Goal: Find specific page/section: Find specific page/section

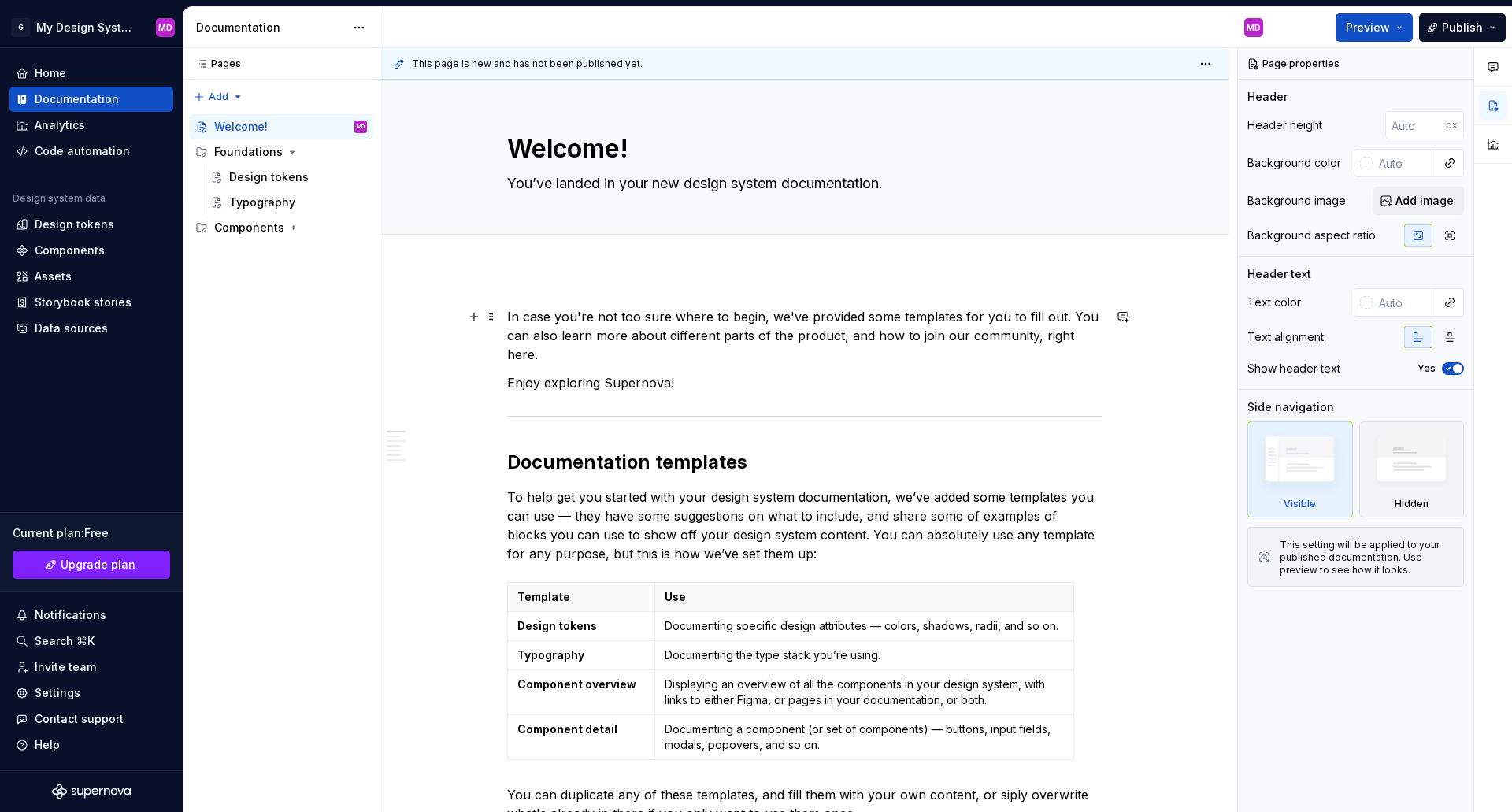
type textarea "*"
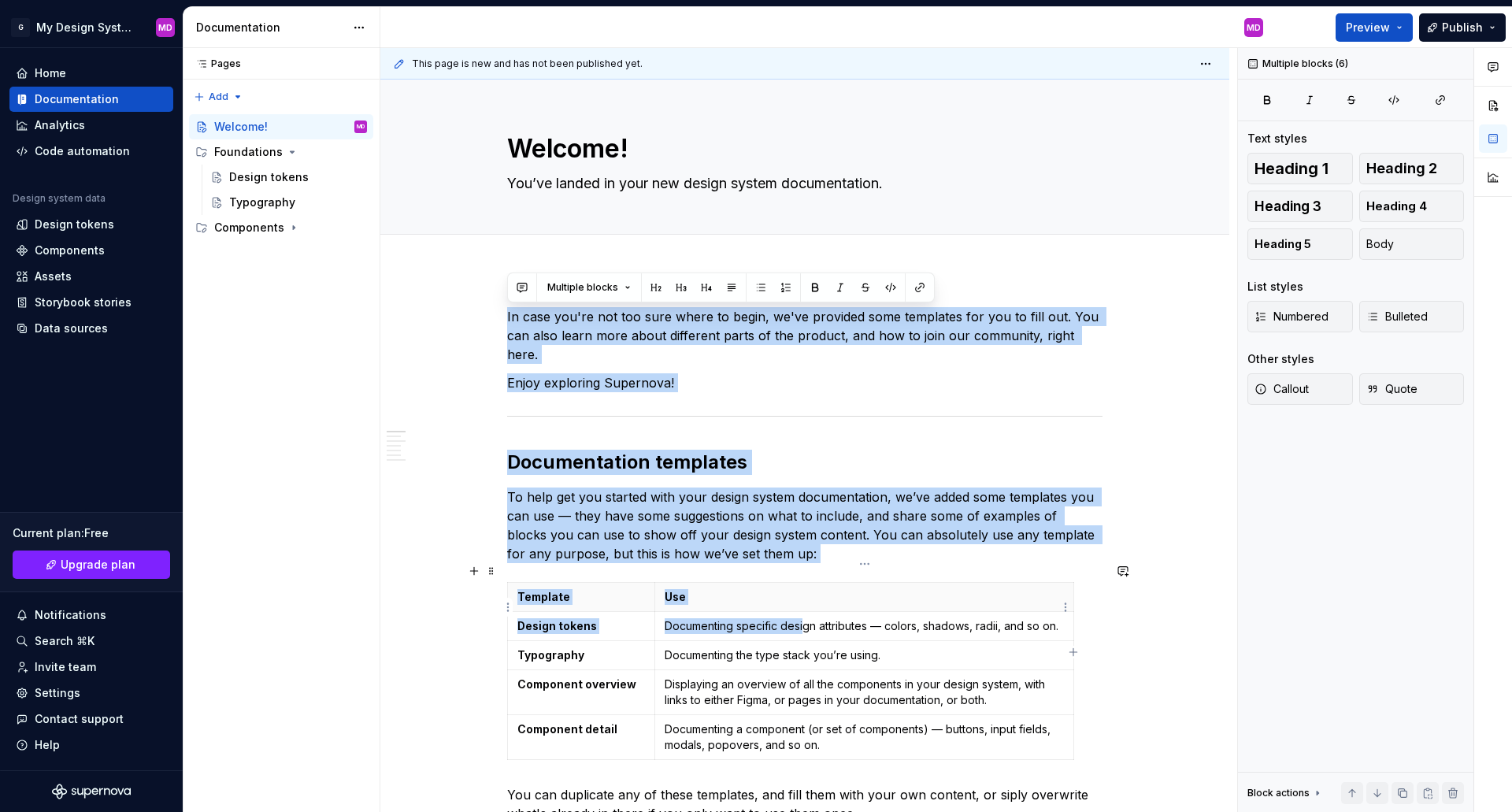
drag, startPoint x: 509, startPoint y: 316, endPoint x: 805, endPoint y: 617, distance: 422.2
click at [91, 29] on html "G My Design System MD Home Documentation Analytics Code automation Design syste…" at bounding box center [756, 406] width 1512 height 812
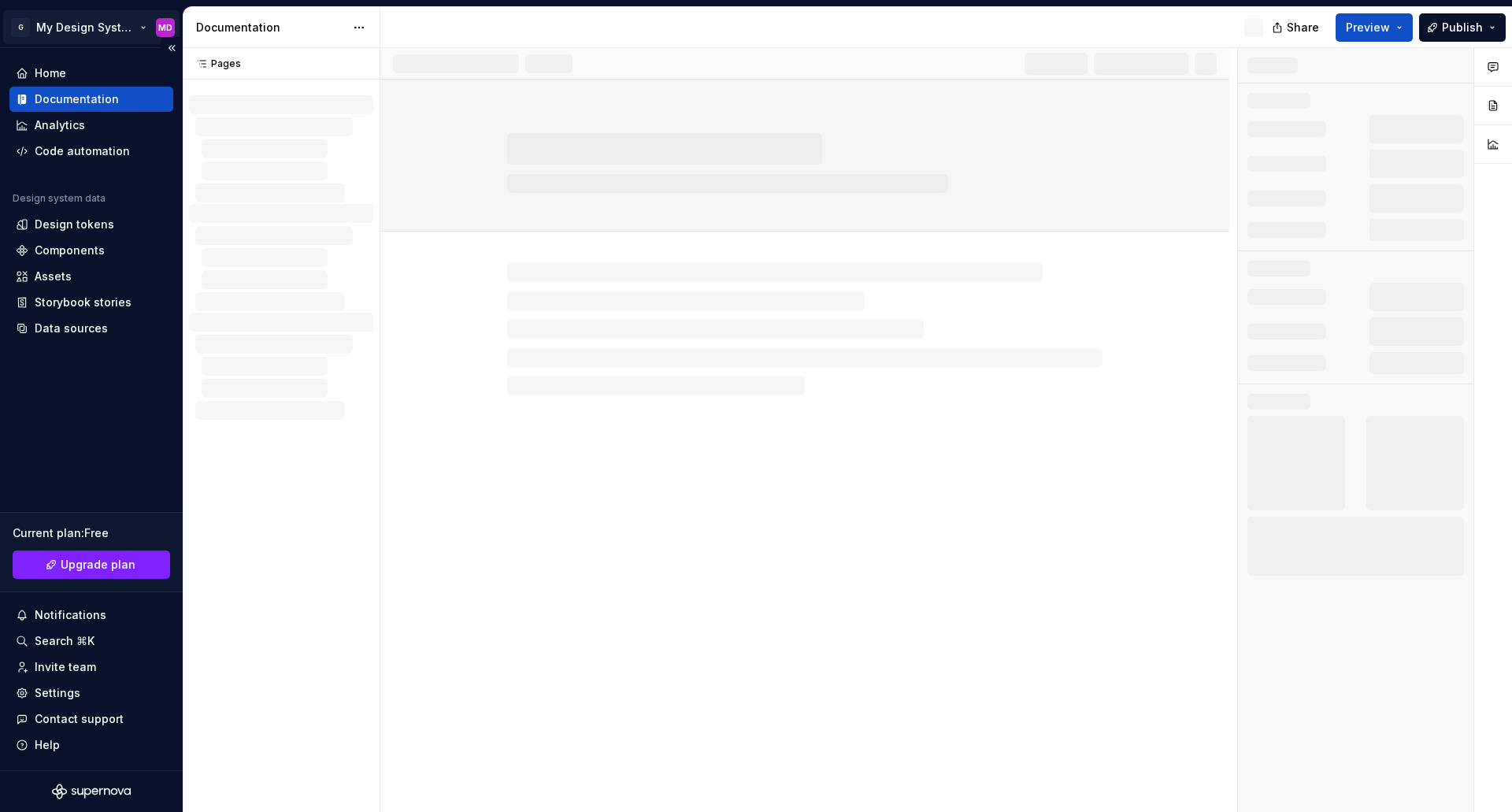
click at [76, 30] on html "G My Design System MD Home Documentation Analytics Code automation Design syste…" at bounding box center [756, 406] width 1512 height 812
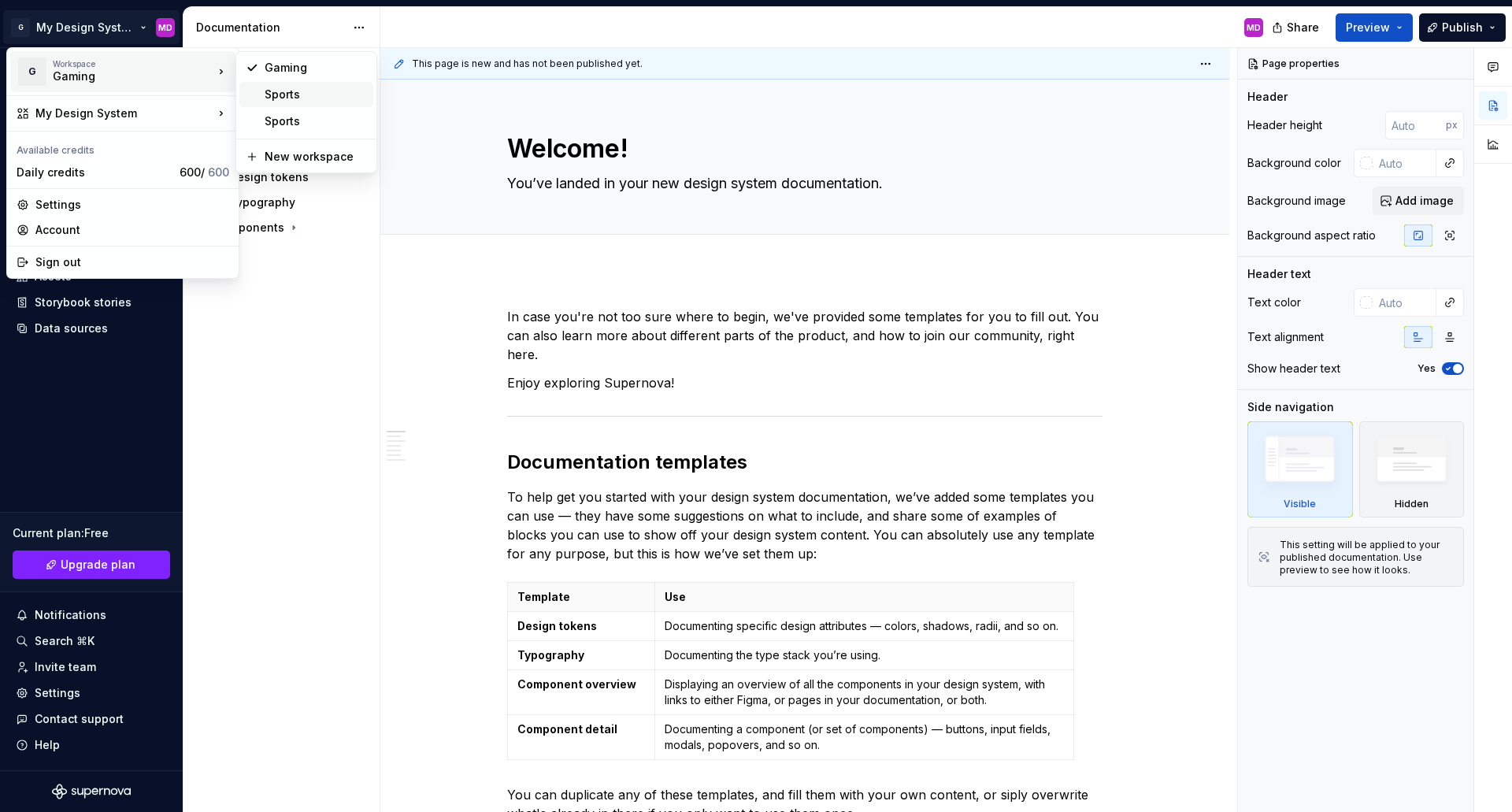
click at [298, 90] on div "Sports" at bounding box center [316, 95] width 102 height 16
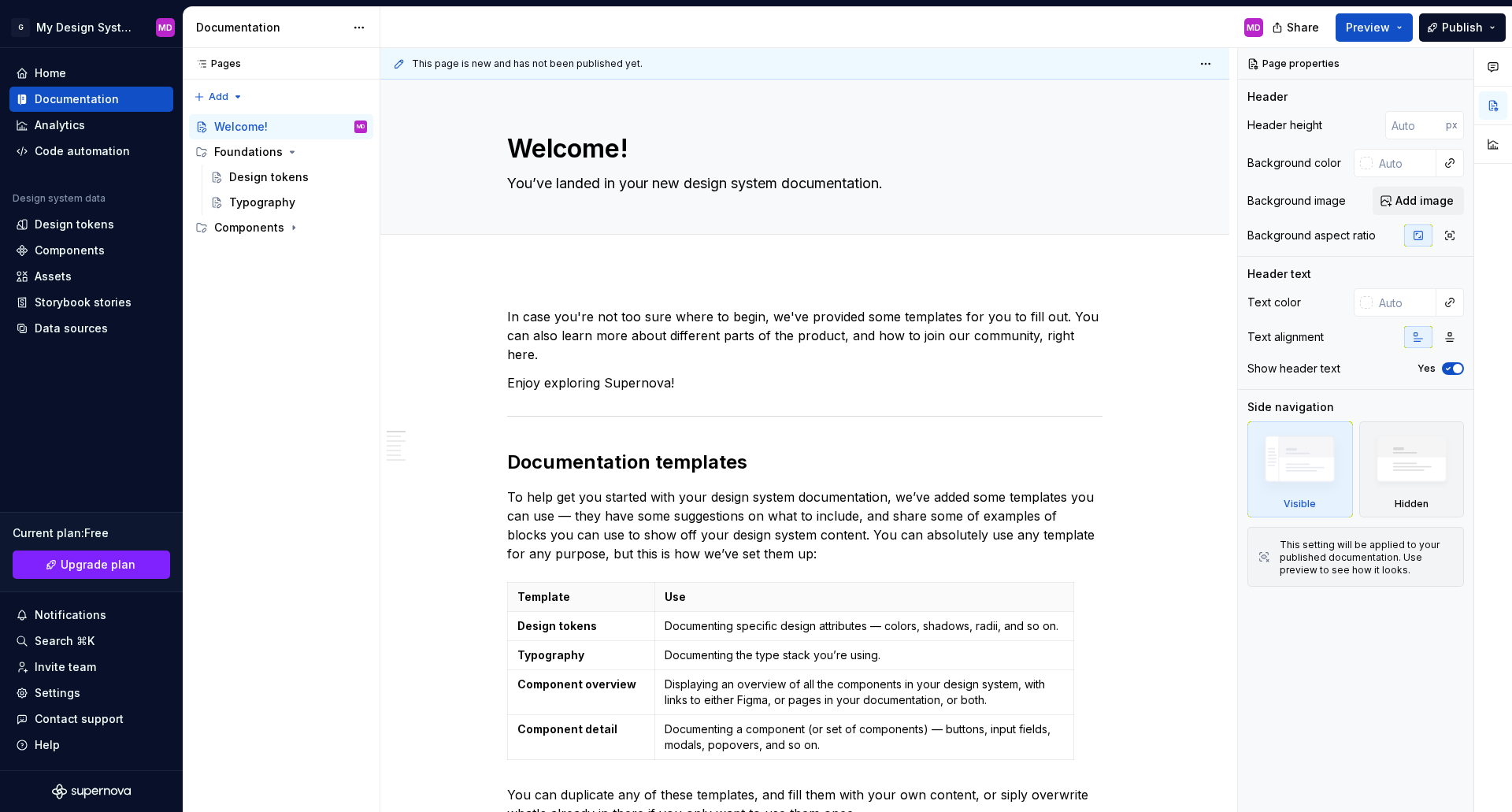
type textarea "*"
